Goal: Check status: Check status

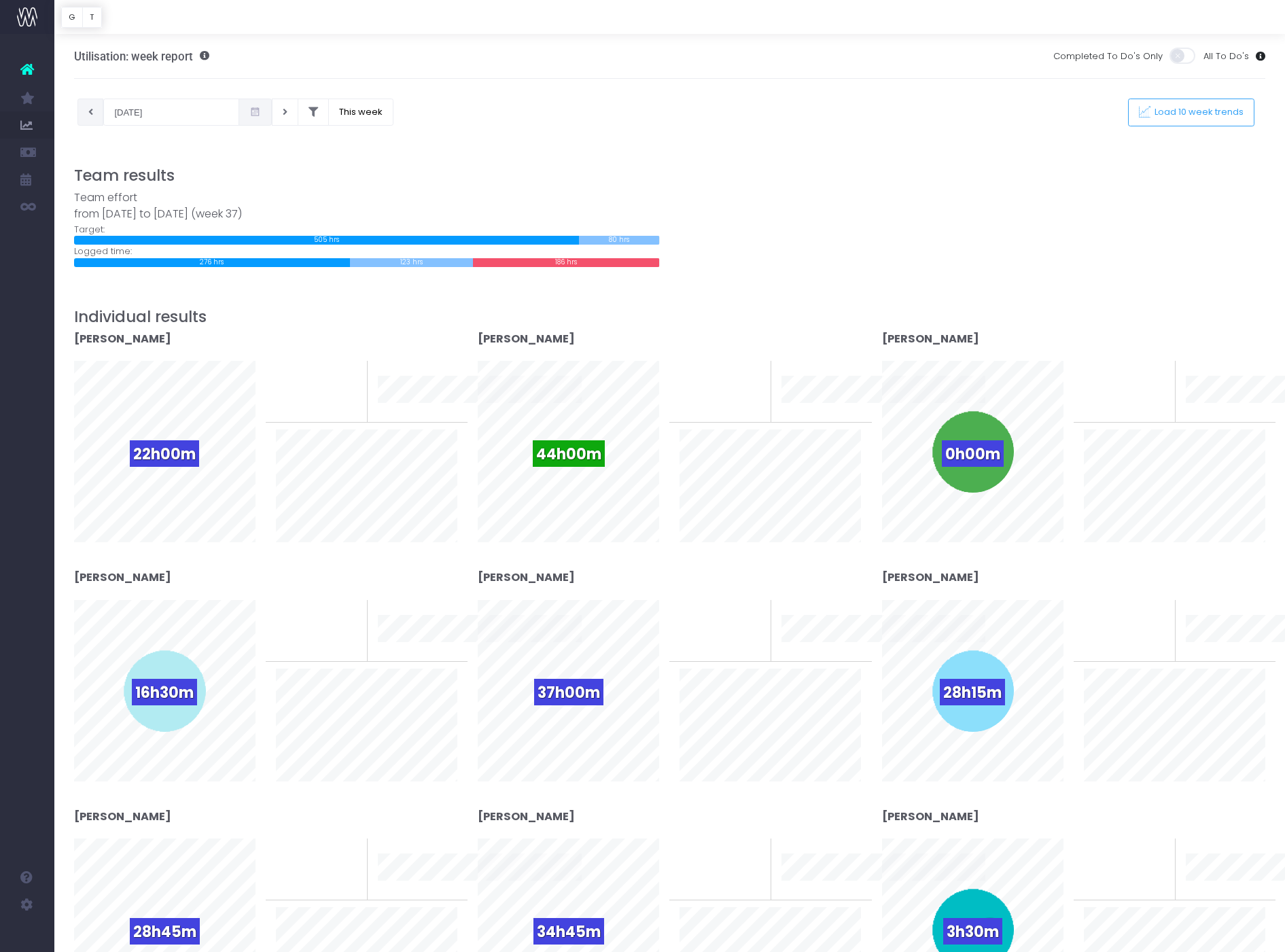
scroll to position [13, 0]
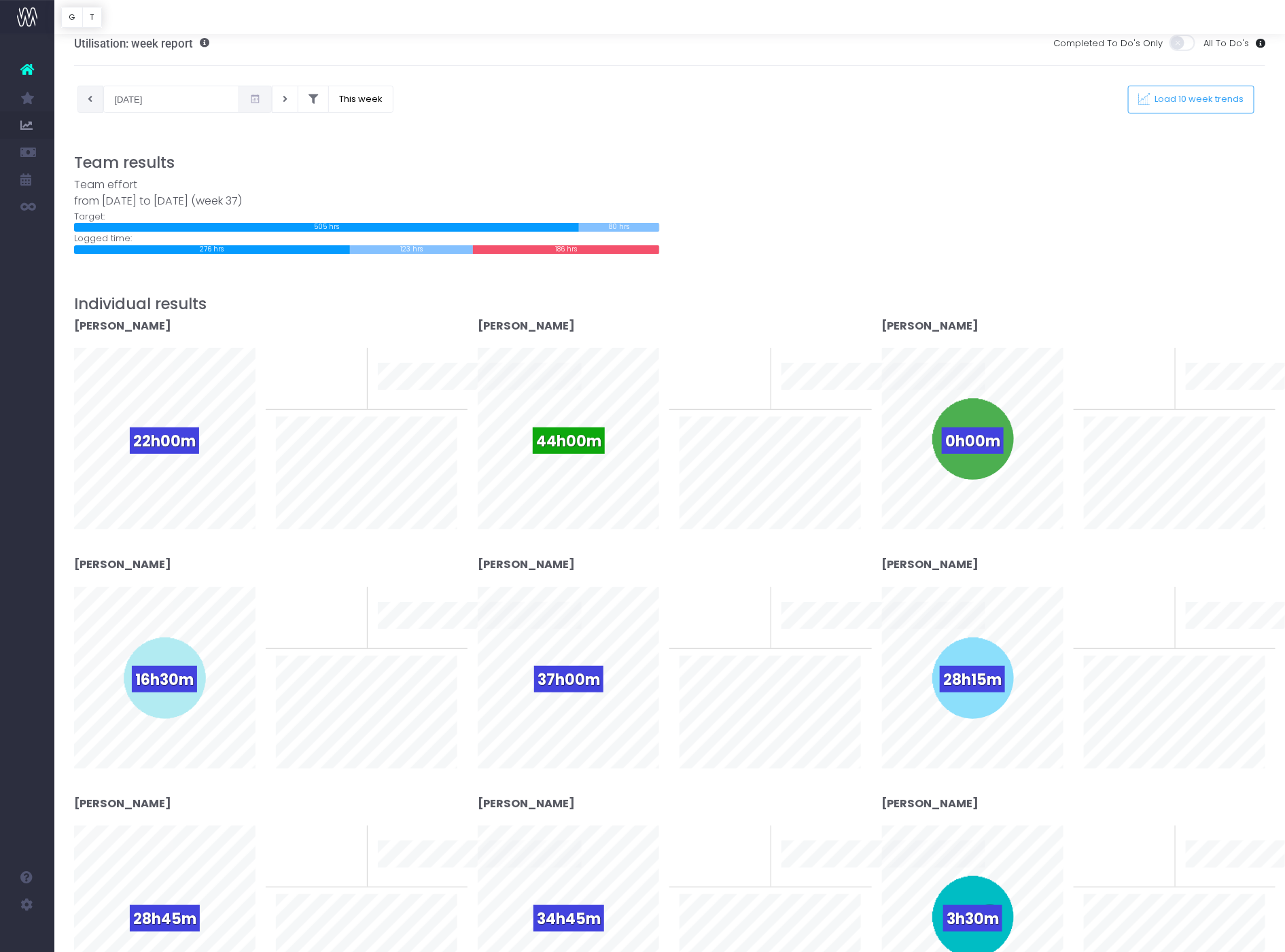
click at [92, 99] on icon at bounding box center [91, 99] width 5 height 0
click at [272, 101] on button at bounding box center [285, 99] width 26 height 27
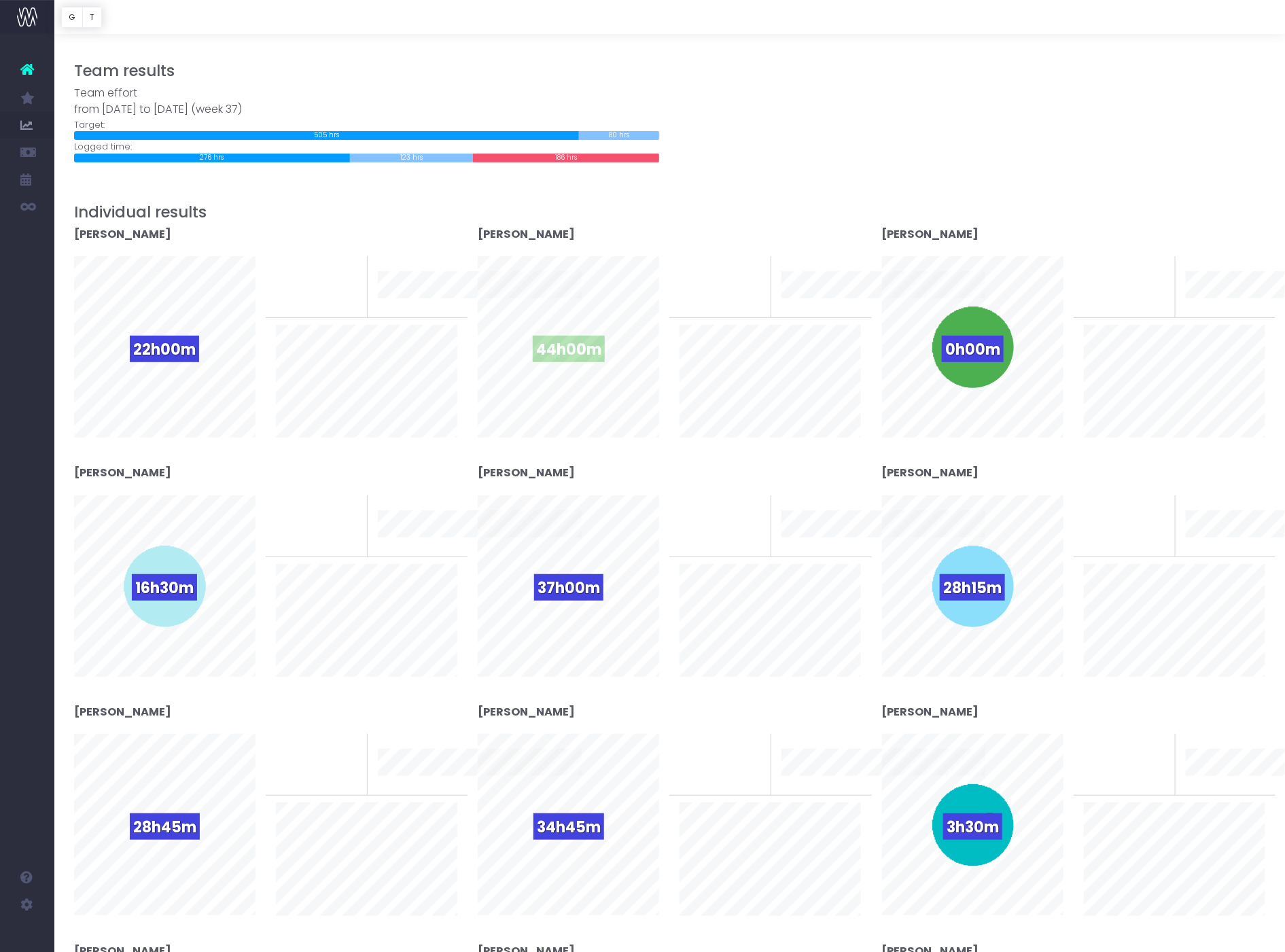
scroll to position [0, 0]
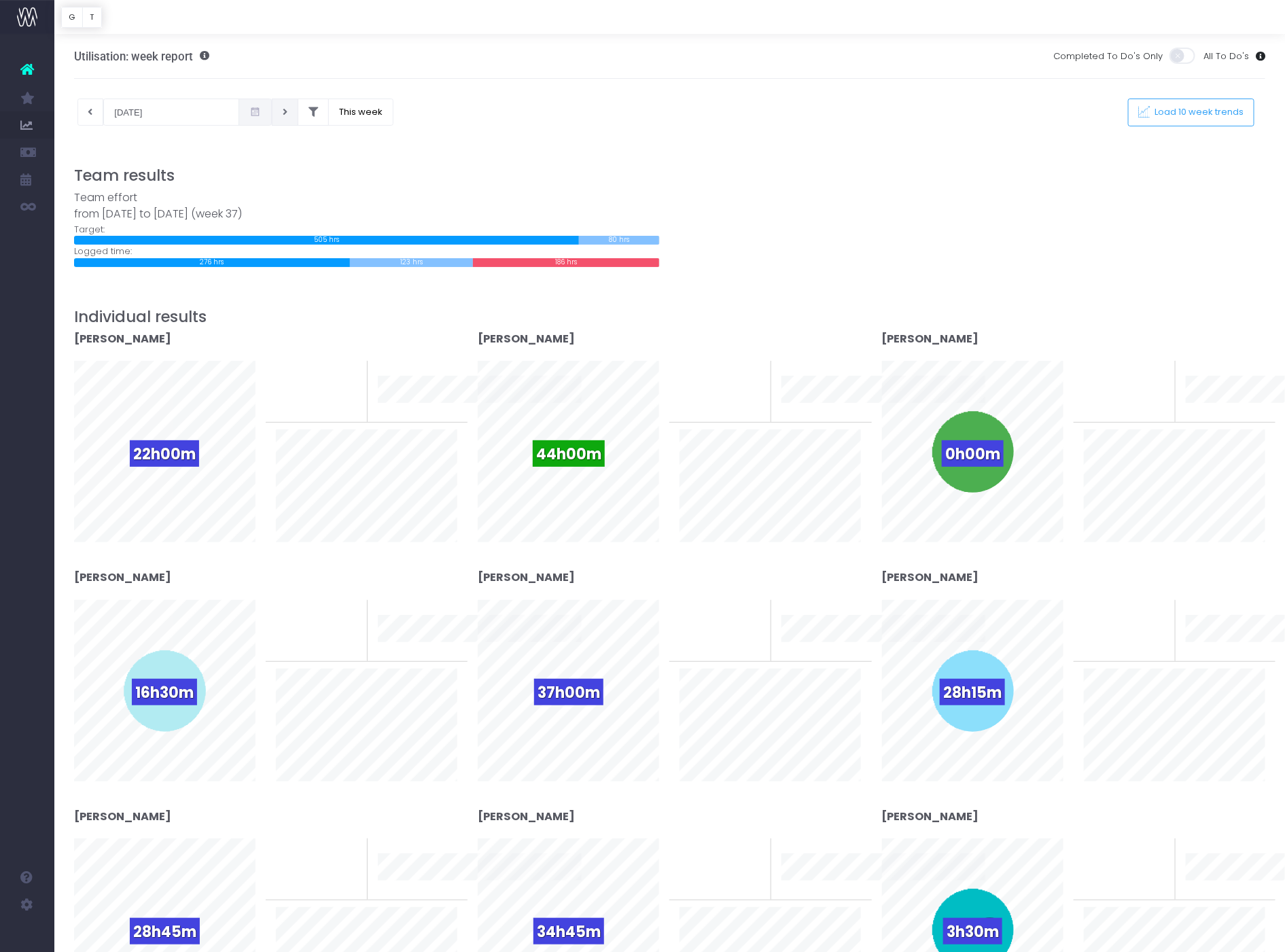
click at [272, 123] on button at bounding box center [285, 112] width 26 height 27
click at [90, 112] on icon at bounding box center [91, 112] width 5 height 0
click at [90, 112] on icon at bounding box center [91, 112] width 5 height 0
click at [272, 111] on button at bounding box center [285, 112] width 26 height 27
click at [273, 114] on button at bounding box center [285, 112] width 26 height 27
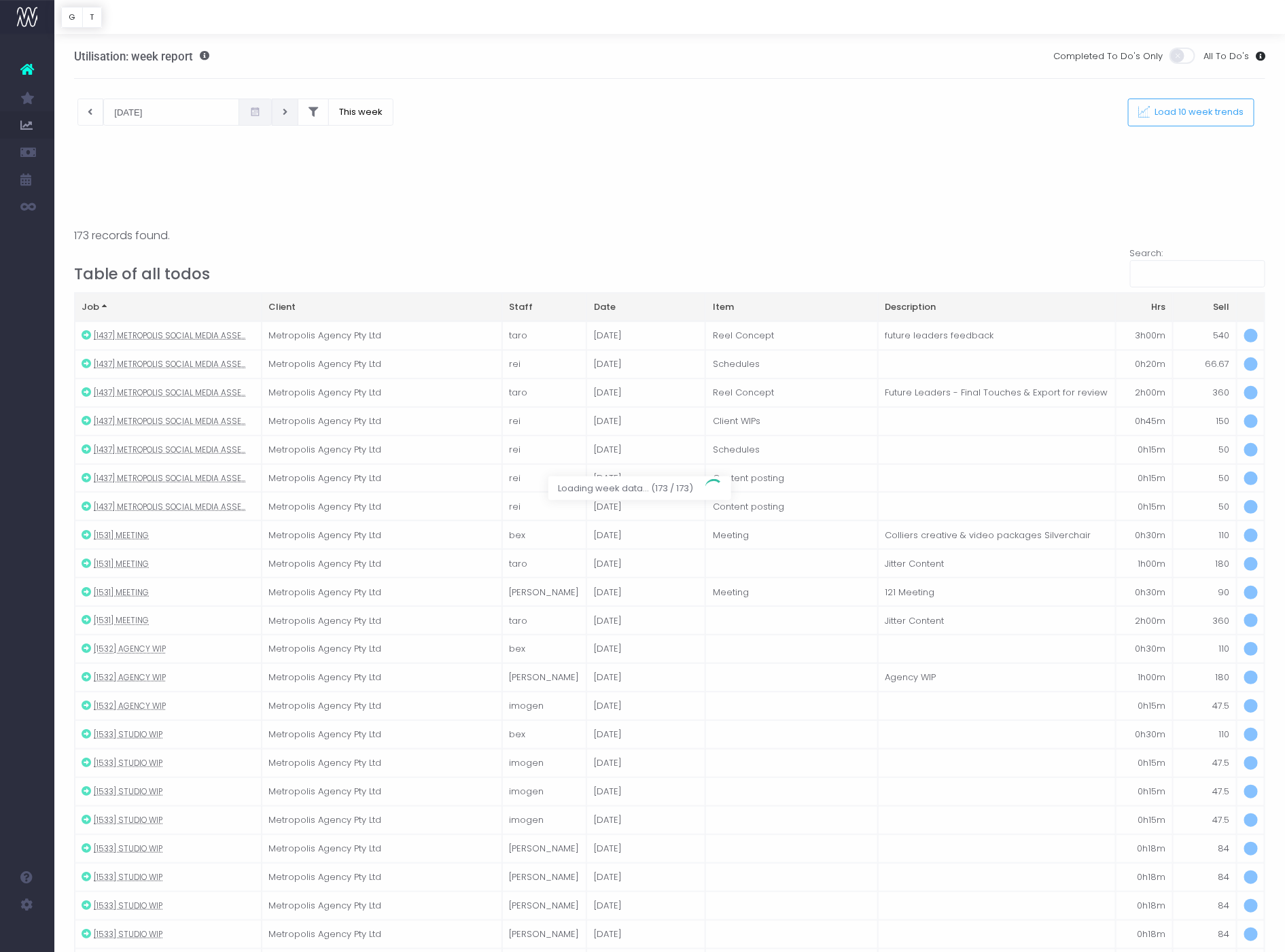
click at [90, 116] on div at bounding box center [642, 476] width 1285 height 952
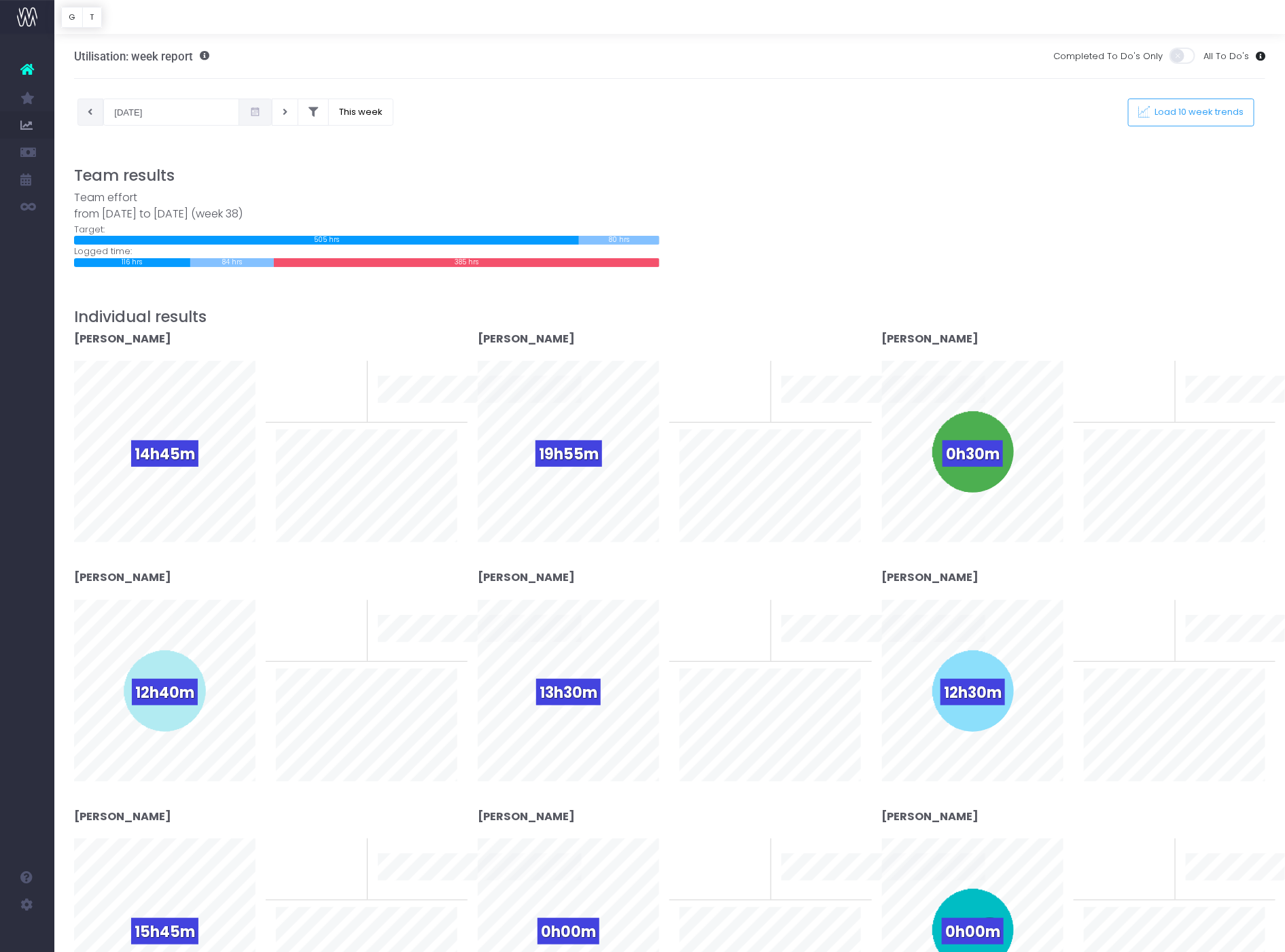
click at [90, 112] on icon at bounding box center [91, 112] width 5 height 0
click at [272, 112] on button at bounding box center [285, 112] width 26 height 27
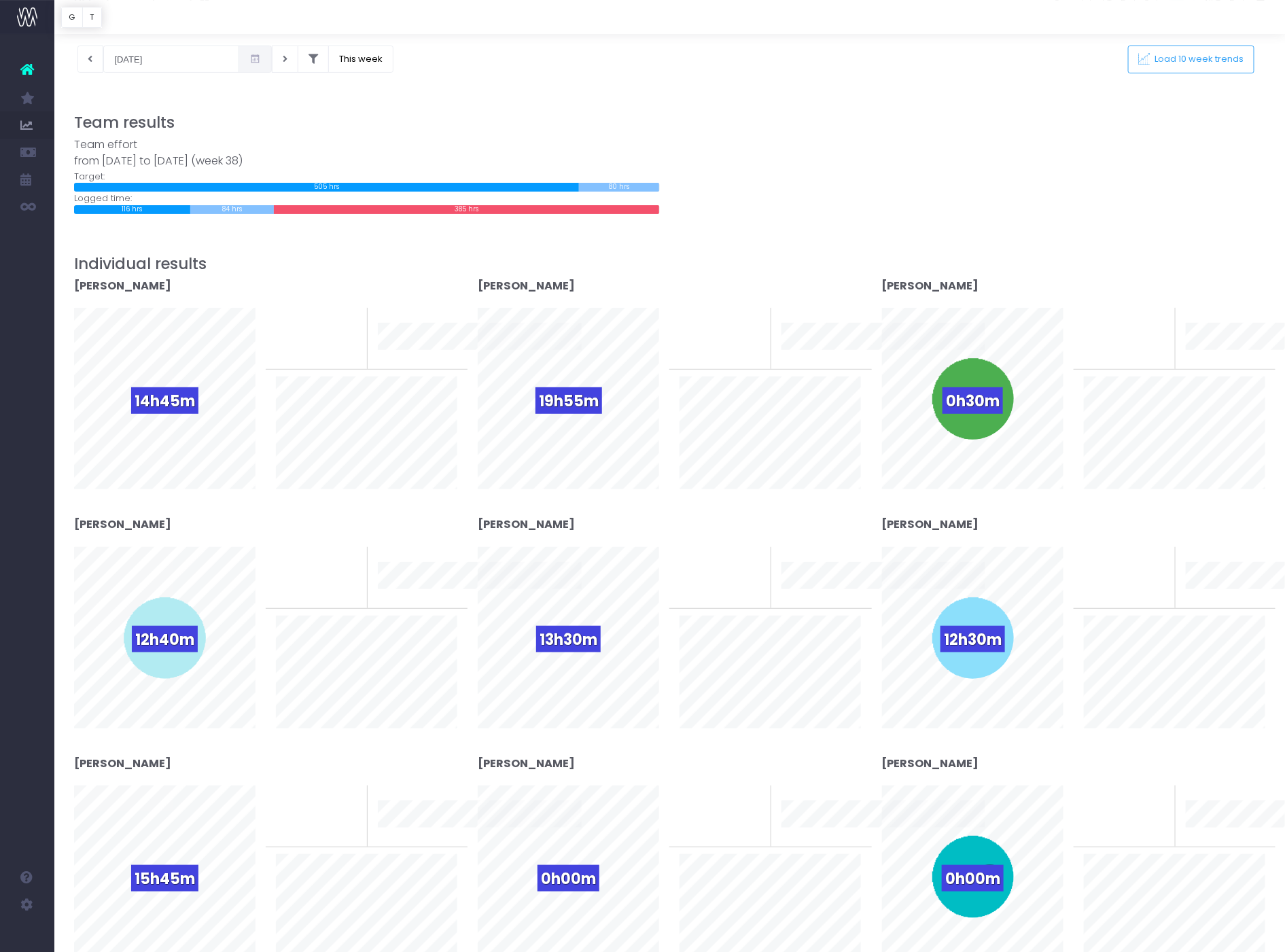
scroll to position [47, 0]
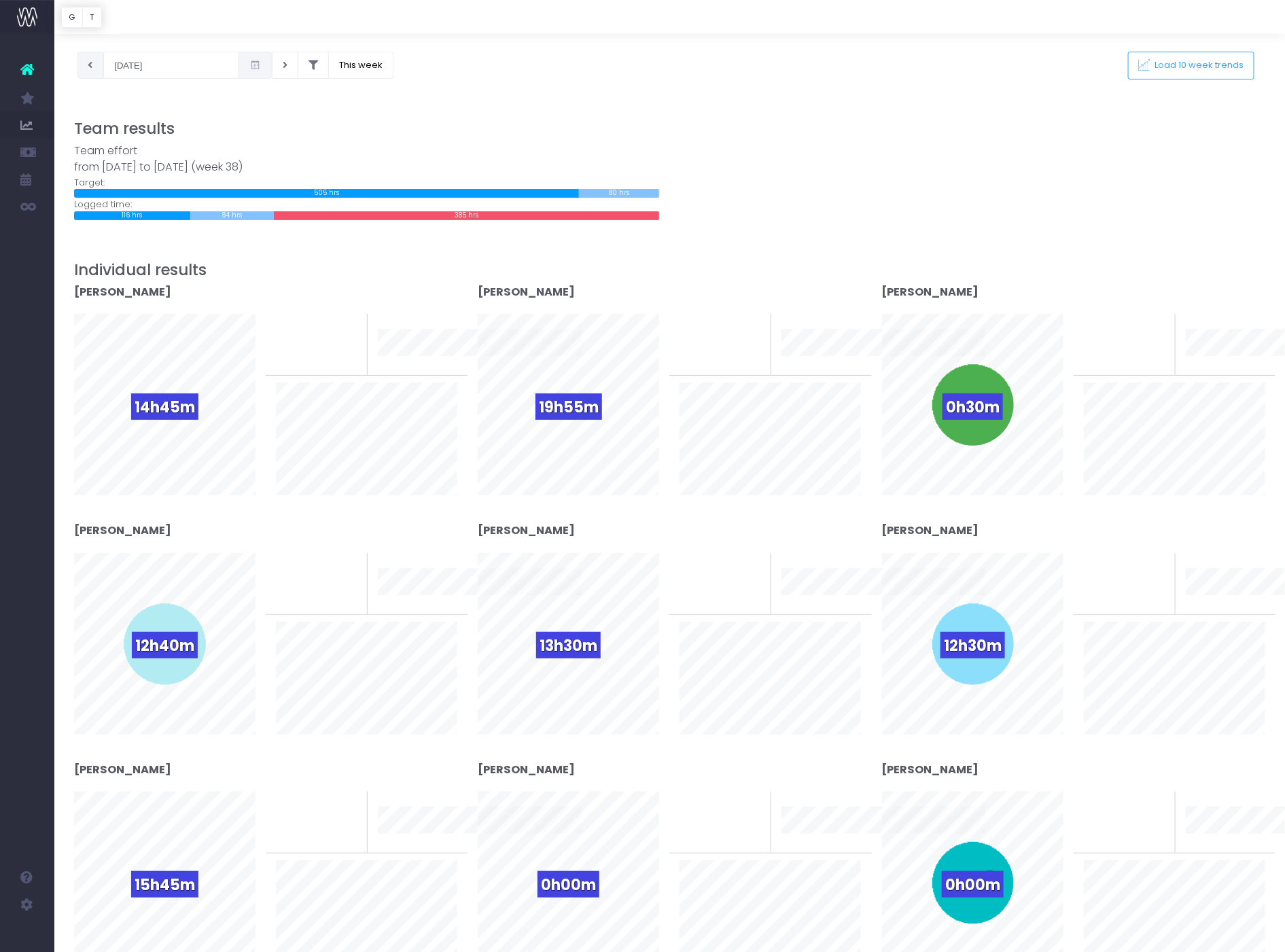
click at [89, 65] on icon at bounding box center [91, 65] width 5 height 0
click at [88, 64] on button at bounding box center [90, 65] width 26 height 27
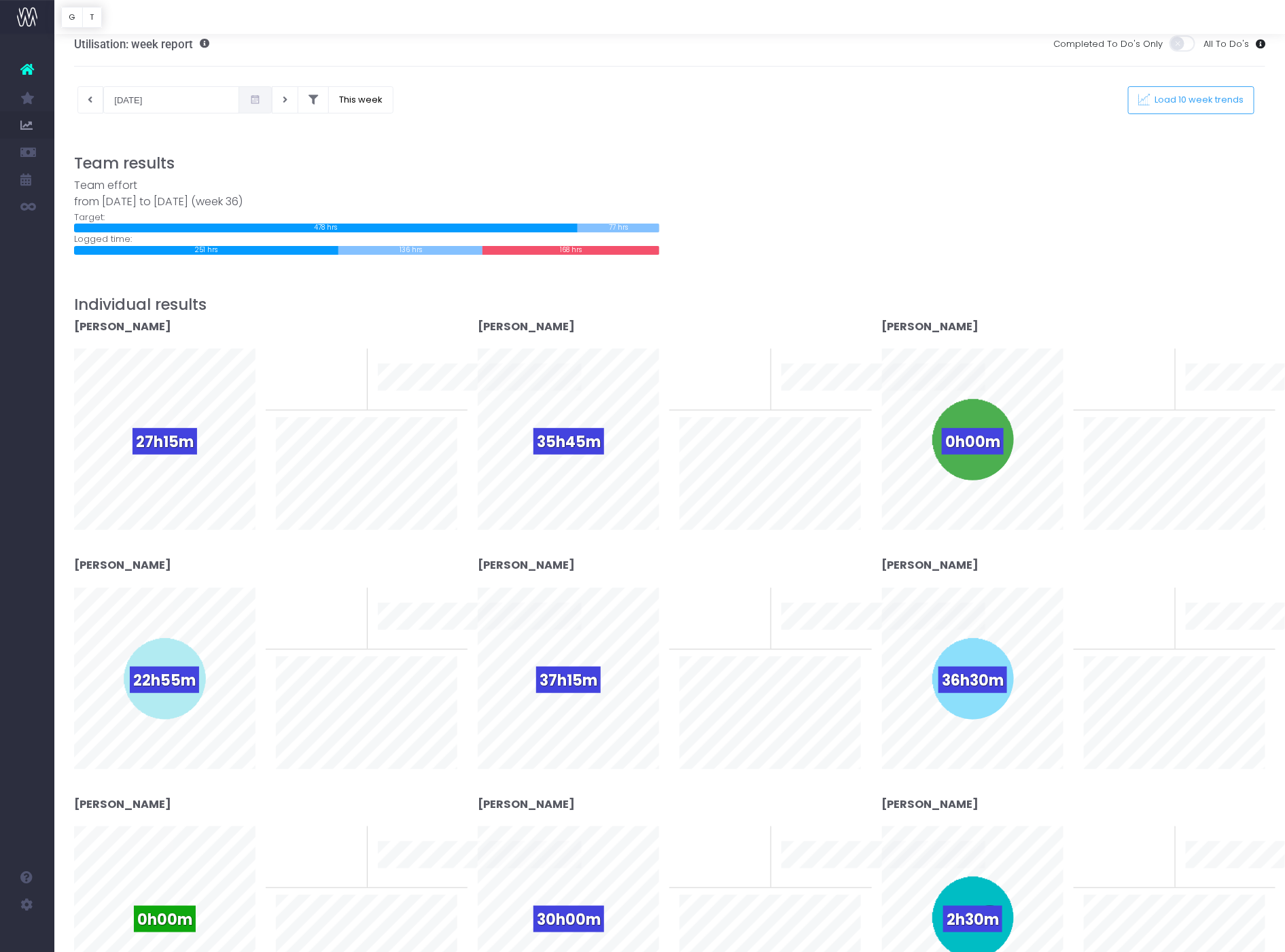
scroll to position [0, 0]
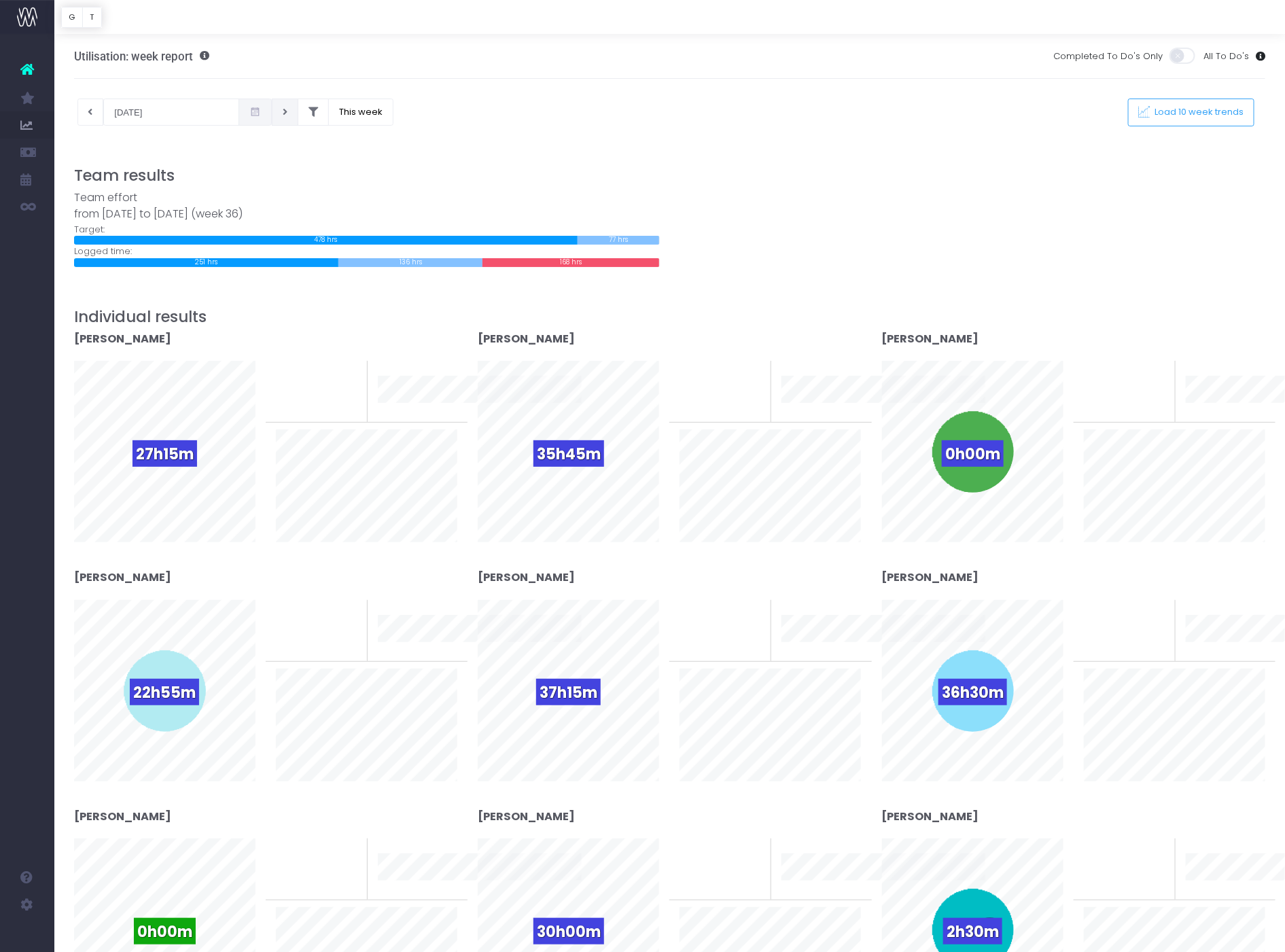
click at [282, 112] on icon at bounding box center [285, 112] width 5 height 0
click at [91, 112] on icon at bounding box center [91, 112] width 5 height 0
click at [282, 112] on icon at bounding box center [285, 112] width 5 height 0
click at [90, 116] on button at bounding box center [90, 112] width 26 height 27
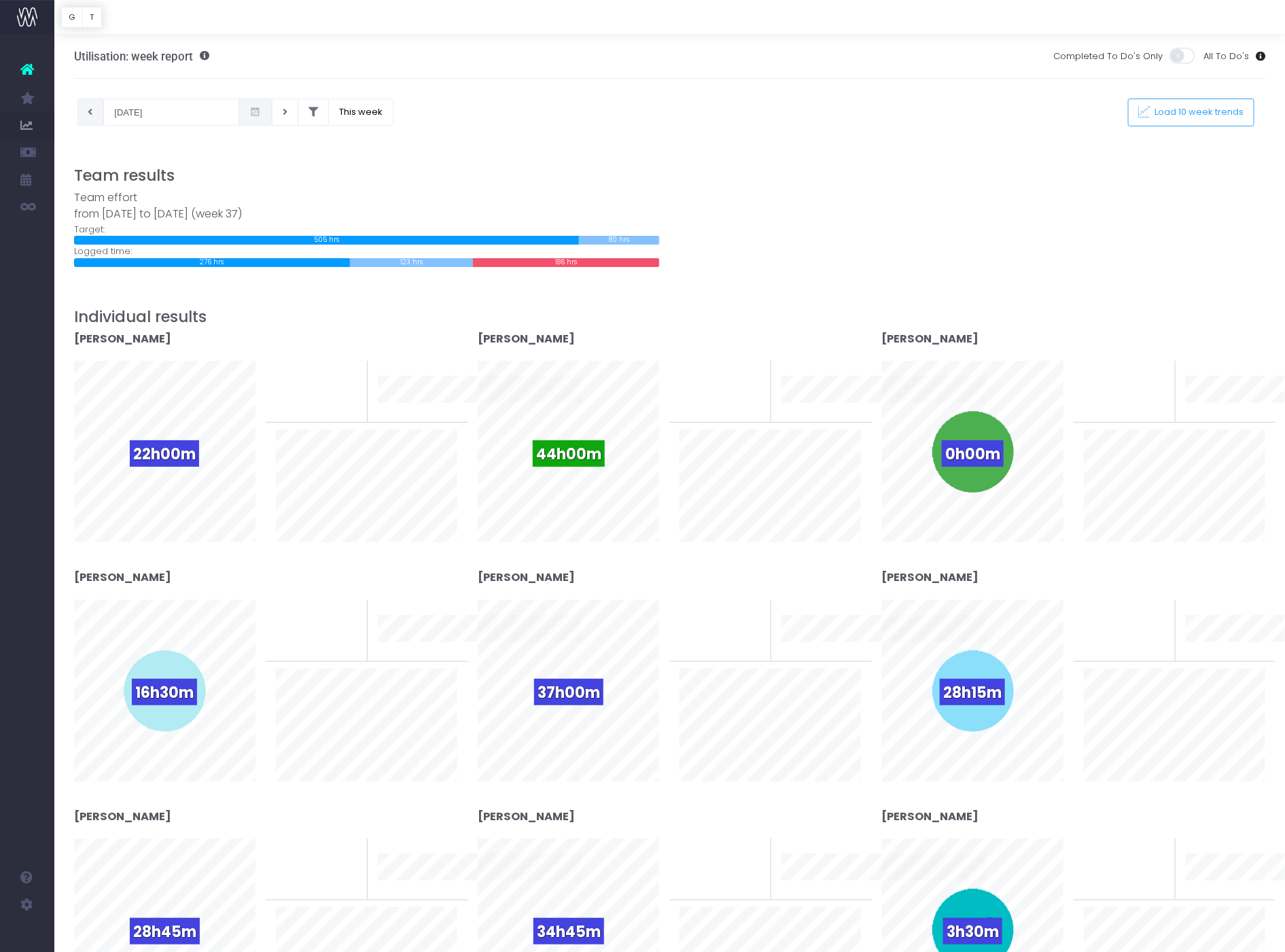
click at [90, 112] on icon at bounding box center [91, 112] width 5 height 0
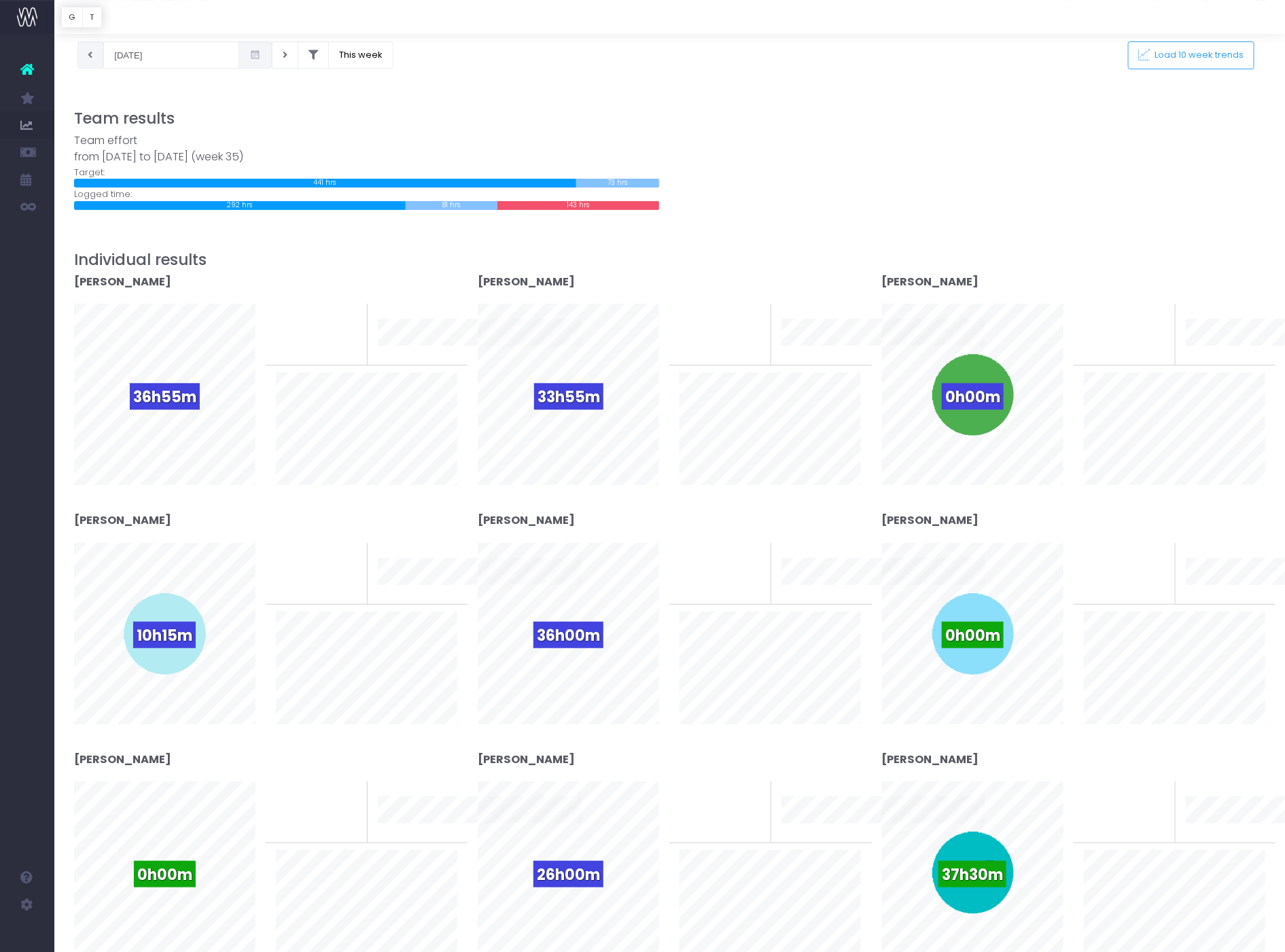
scroll to position [25, 0]
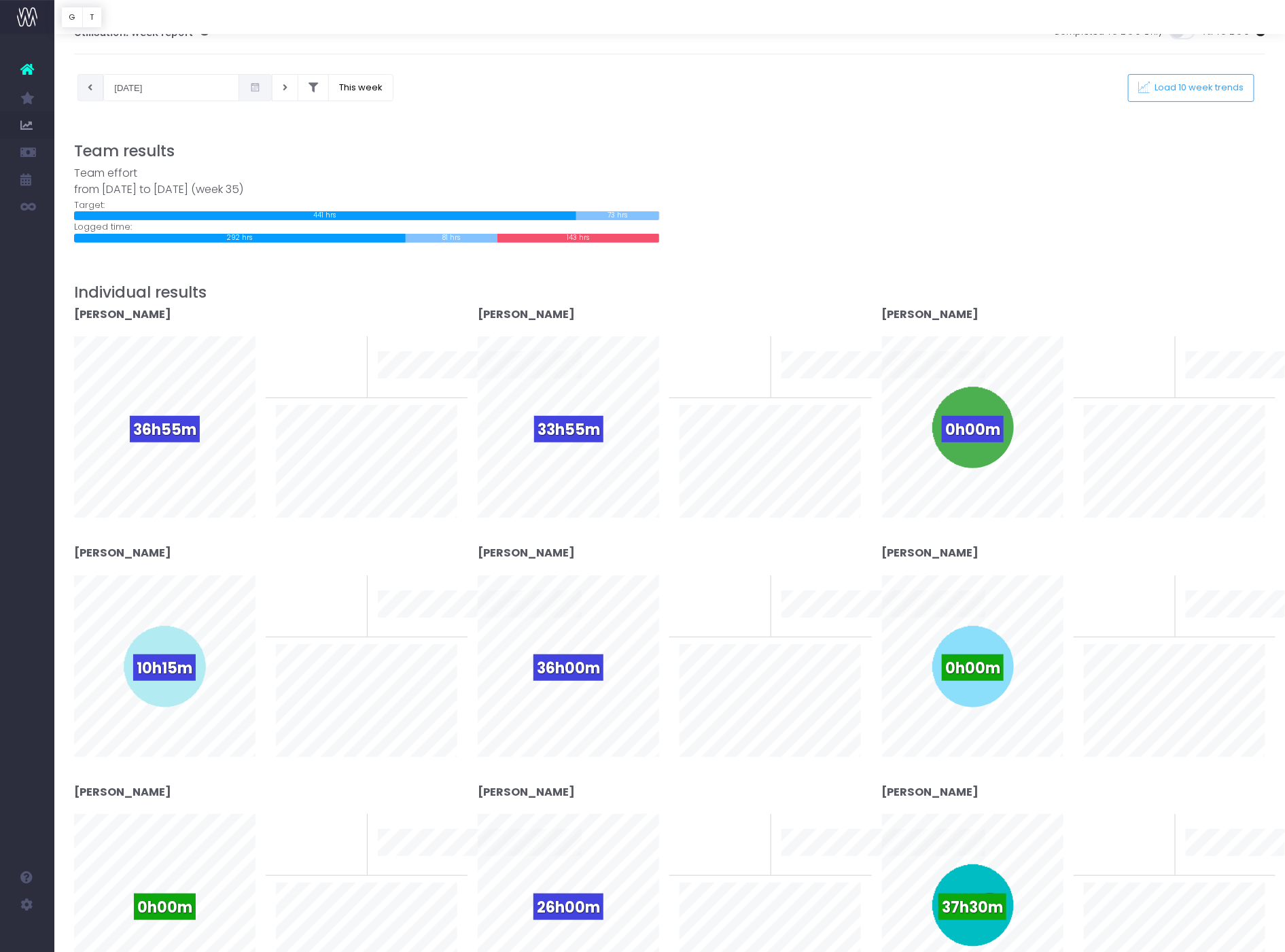
click at [90, 94] on button at bounding box center [90, 88] width 26 height 27
type input "[DATE]"
